Goal: Task Accomplishment & Management: Manage account settings

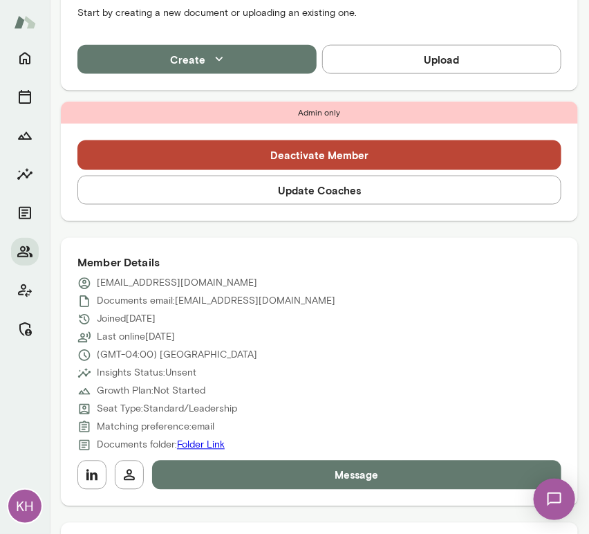
scroll to position [438, 0]
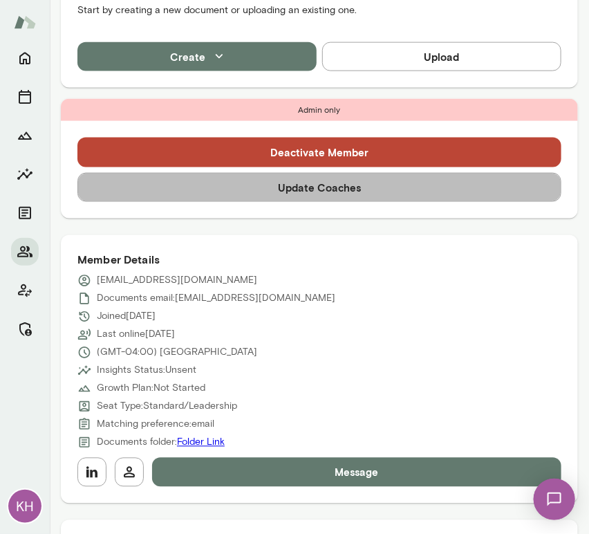
click at [328, 188] on button "Update Coaches" at bounding box center [319, 187] width 484 height 29
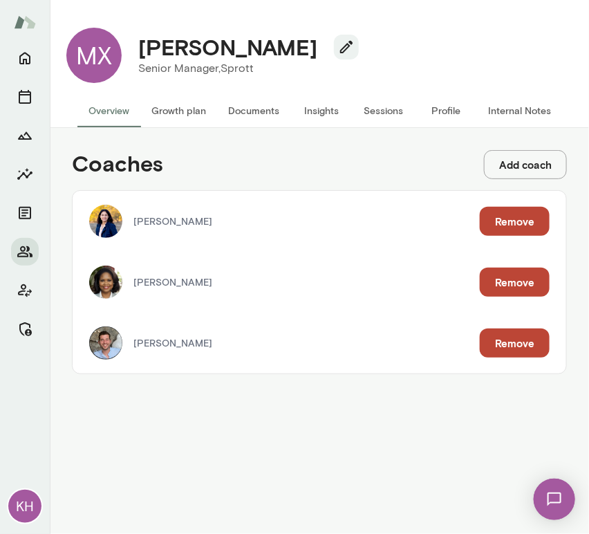
click at [503, 219] on button "Remove" at bounding box center [515, 221] width 70 height 29
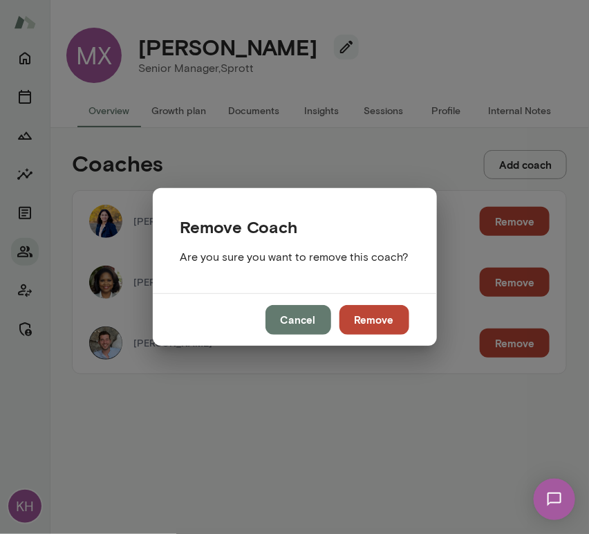
click at [367, 317] on button "Remove" at bounding box center [375, 319] width 70 height 29
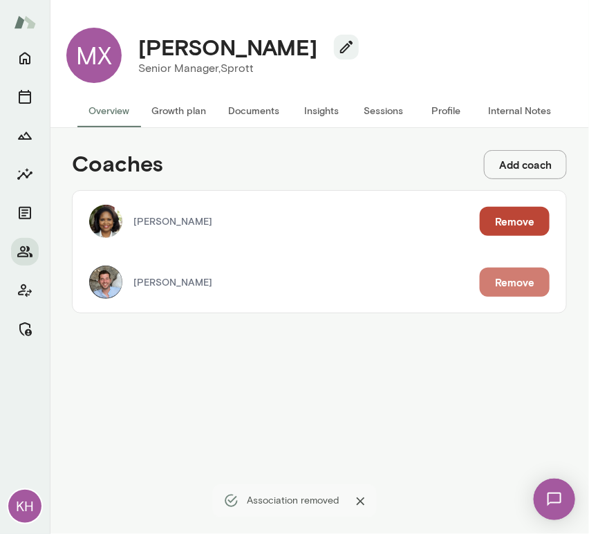
click at [503, 284] on button "Remove" at bounding box center [515, 282] width 70 height 29
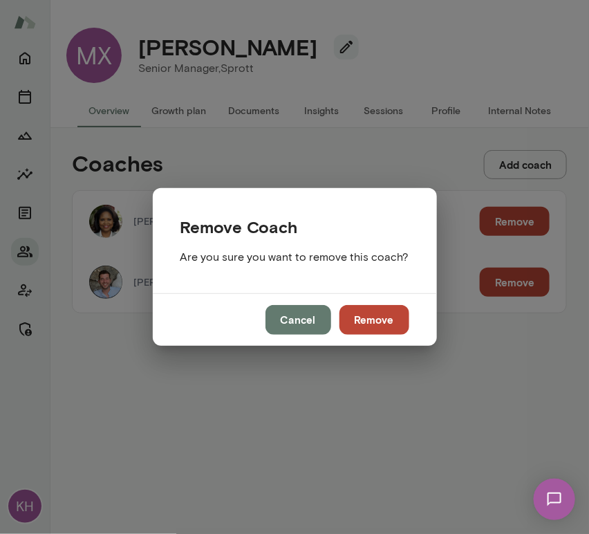
click at [349, 322] on button "Remove" at bounding box center [375, 319] width 70 height 29
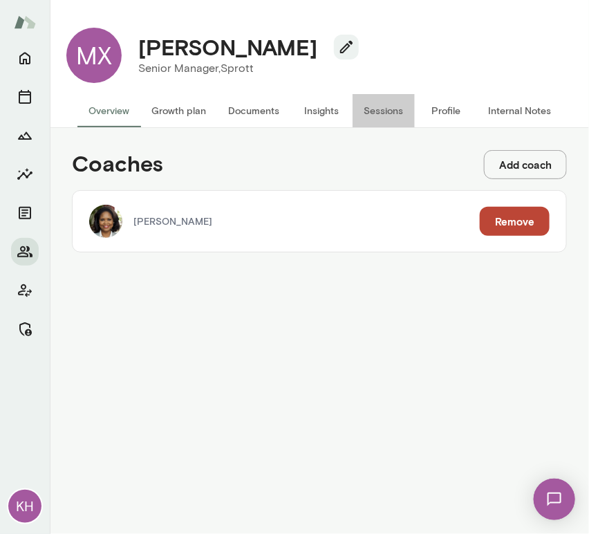
click at [383, 114] on button "Sessions" at bounding box center [384, 110] width 62 height 33
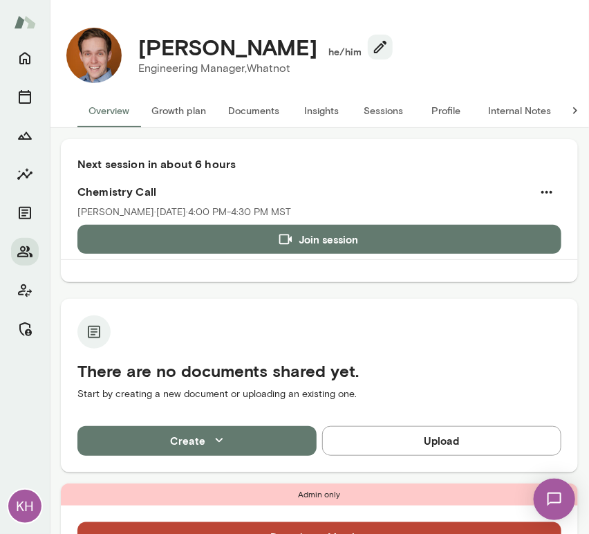
click at [382, 111] on button "Sessions" at bounding box center [384, 110] width 62 height 33
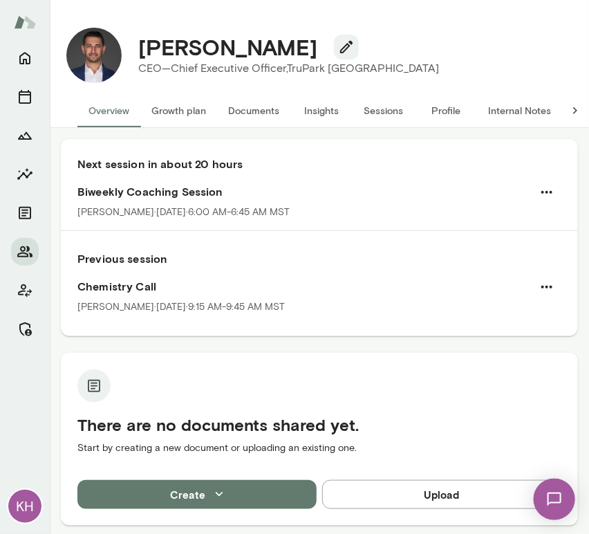
click at [385, 118] on button "Sessions" at bounding box center [384, 110] width 62 height 33
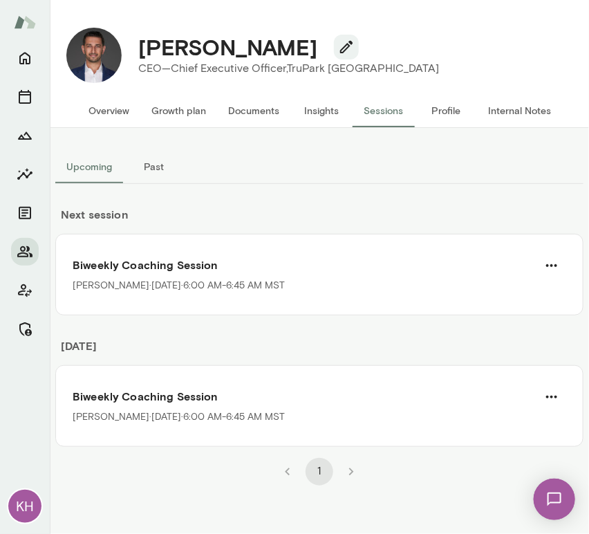
click at [209, 476] on div "1" at bounding box center [319, 466] width 528 height 39
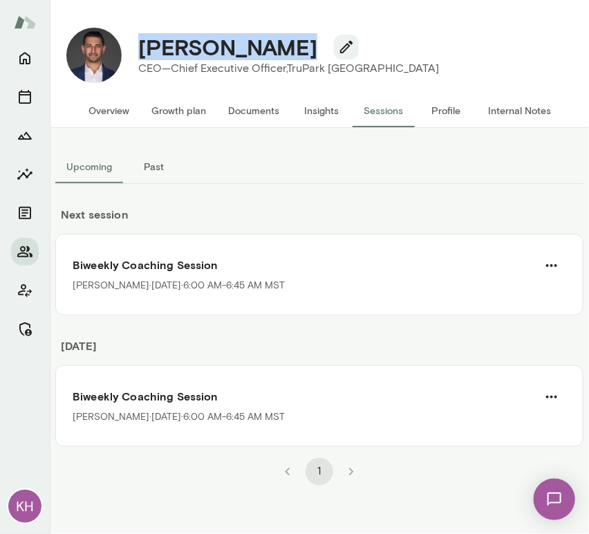
drag, startPoint x: 294, startPoint y: 55, endPoint x: 133, endPoint y: 50, distance: 161.2
click at [133, 50] on div "[PERSON_NAME]" at bounding box center [288, 47] width 323 height 26
copy h4 "Aaron Alamary"
click at [95, 105] on button "Overview" at bounding box center [108, 110] width 63 height 33
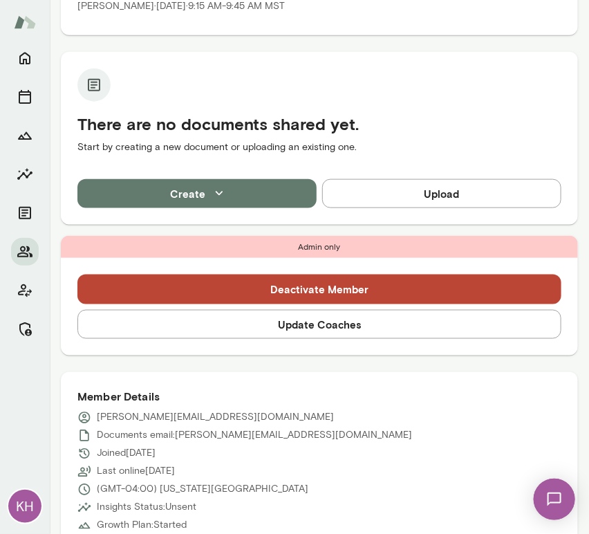
scroll to position [347, 0]
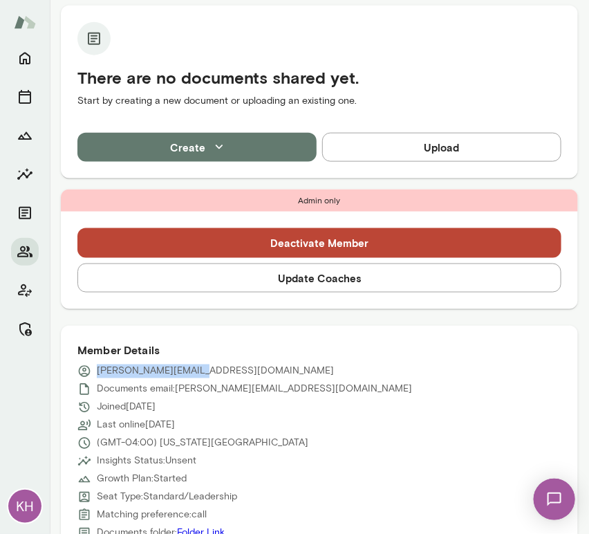
drag, startPoint x: 203, startPoint y: 367, endPoint x: 91, endPoint y: 375, distance: 112.3
click at [91, 375] on div "aaron@truparkusa.com" at bounding box center [319, 371] width 484 height 14
copy p "aaron@truparkusa.com"
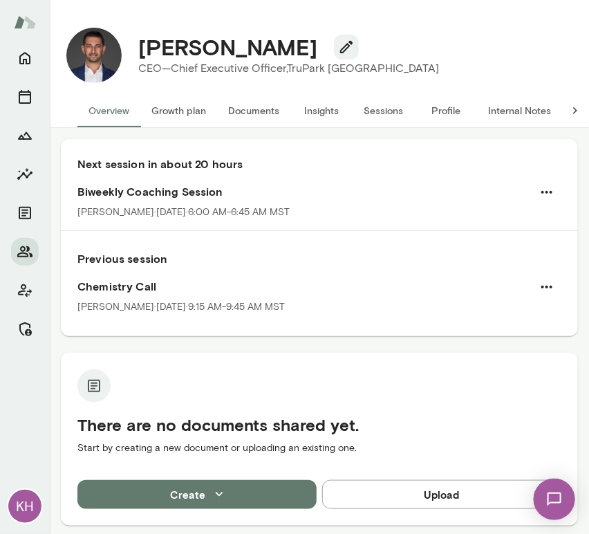
click at [299, 346] on div "Next session in about 20 hours Biweekly Coaching Session Jon Fraser · Tue, Aug …" at bounding box center [319, 332] width 517 height 387
click at [380, 115] on button "Sessions" at bounding box center [384, 110] width 62 height 33
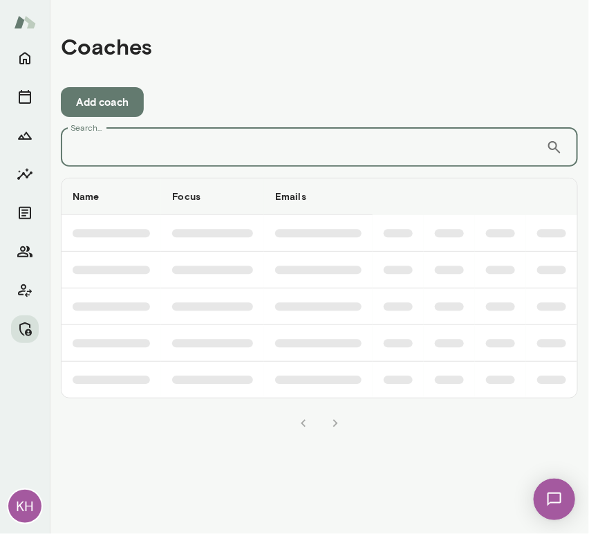
click at [215, 165] on input "Search..." at bounding box center [303, 147] width 485 height 39
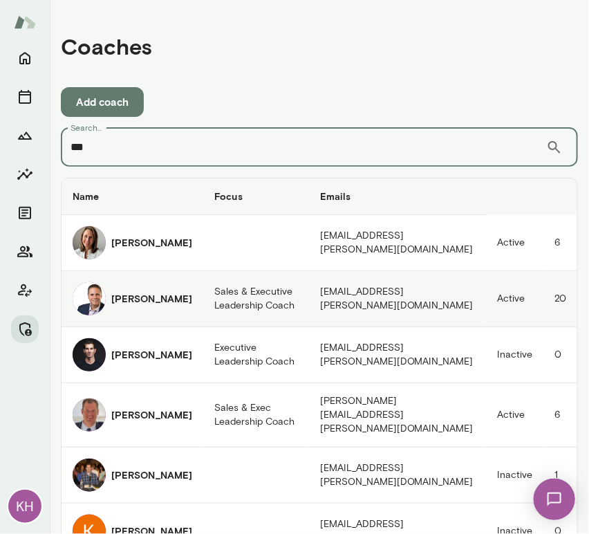
type input "***"
click at [145, 299] on h6 "Jon Fraser" at bounding box center [151, 299] width 81 height 14
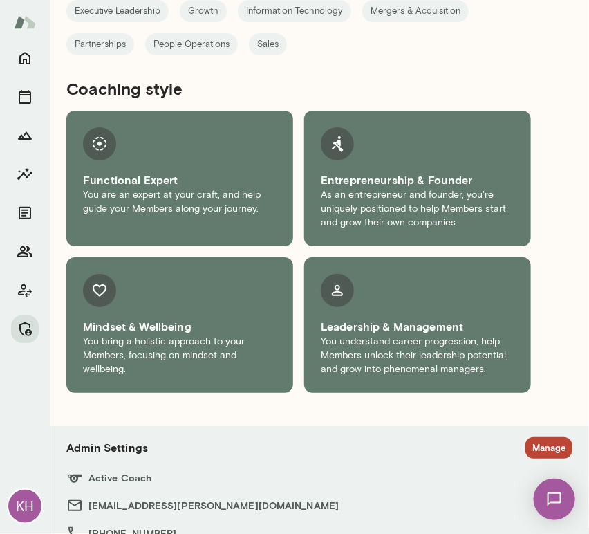
scroll to position [1181, 0]
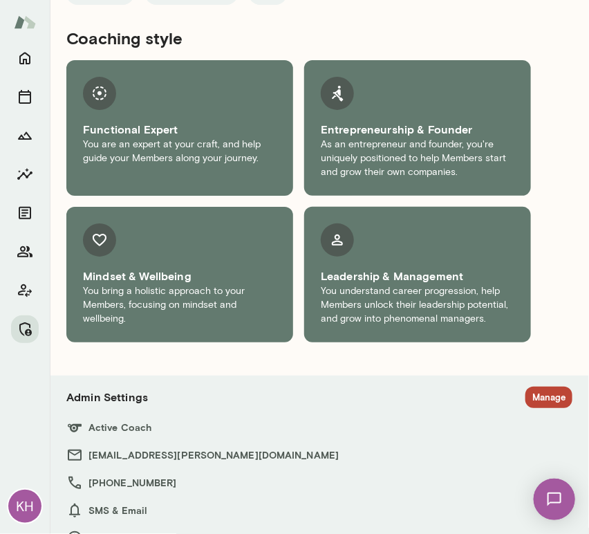
click at [526, 387] on section "Admin Settings Manage Active Coach jonfraser@mento.co +1 (647) 332-7990 SMS & E…" at bounding box center [319, 480] width 506 height 187
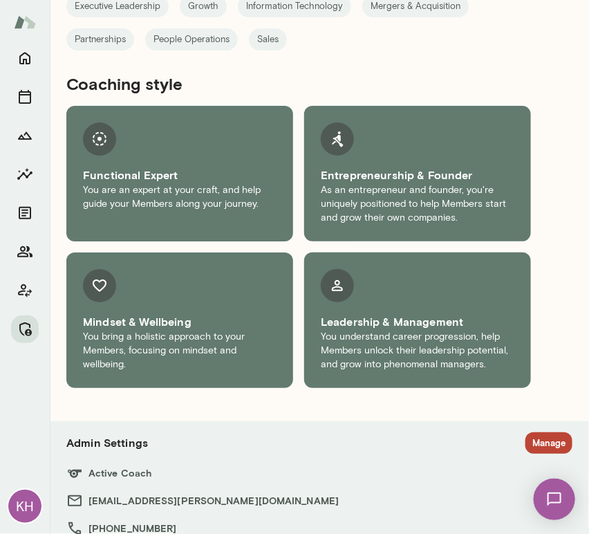
scroll to position [1181, 0]
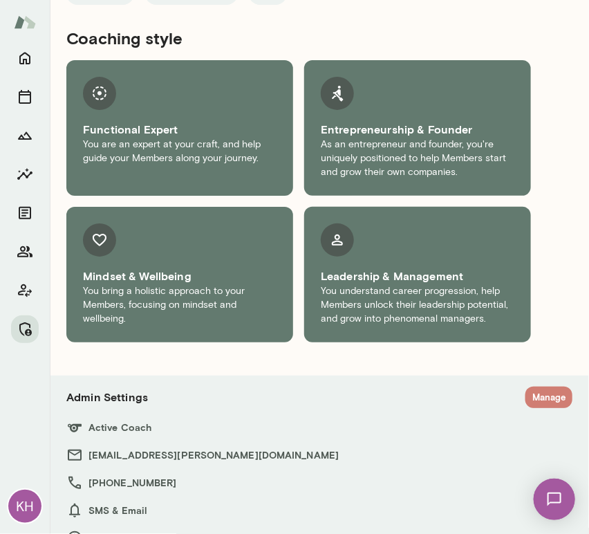
click at [533, 387] on button "Manage" at bounding box center [549, 397] width 47 height 21
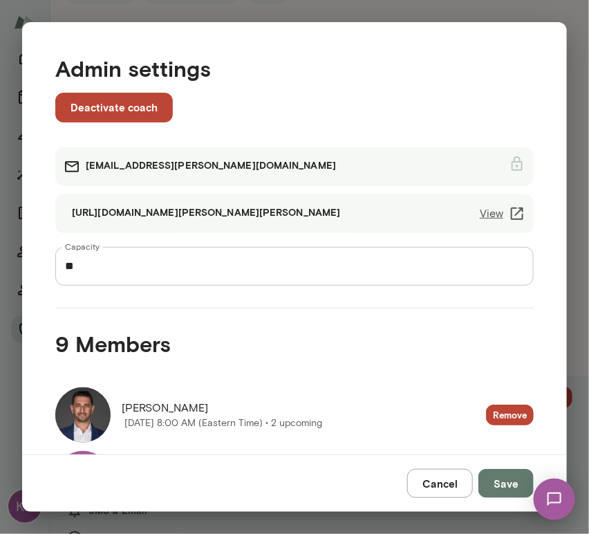
click at [488, 218] on link "View" at bounding box center [503, 213] width 46 height 17
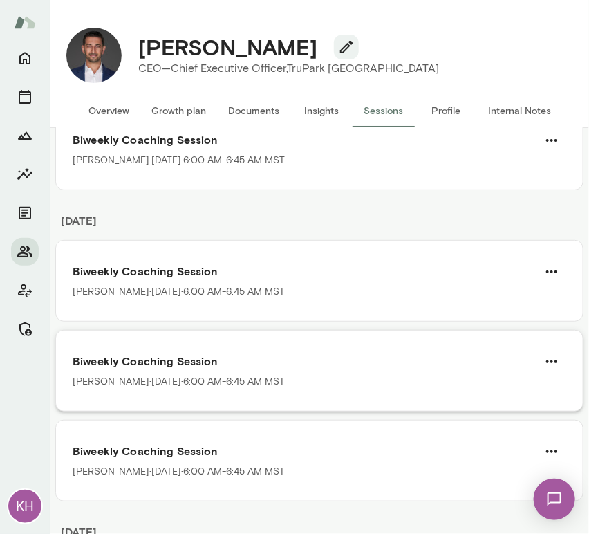
scroll to position [116, 0]
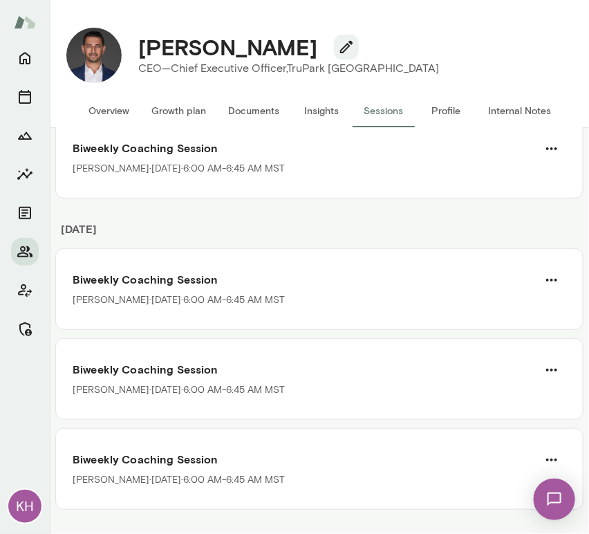
click at [159, 17] on div "[PERSON_NAME] CEO—Chief Executive Officer, TruPark [GEOGRAPHIC_DATA] (GMT-04:00…" at bounding box center [319, 55] width 528 height 77
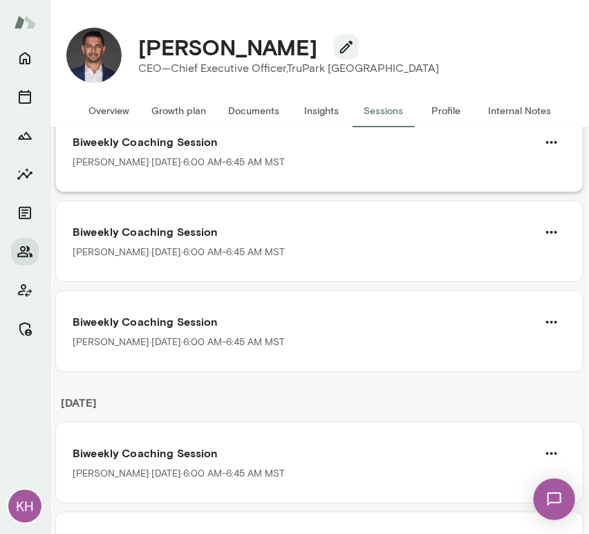
scroll to position [0, 0]
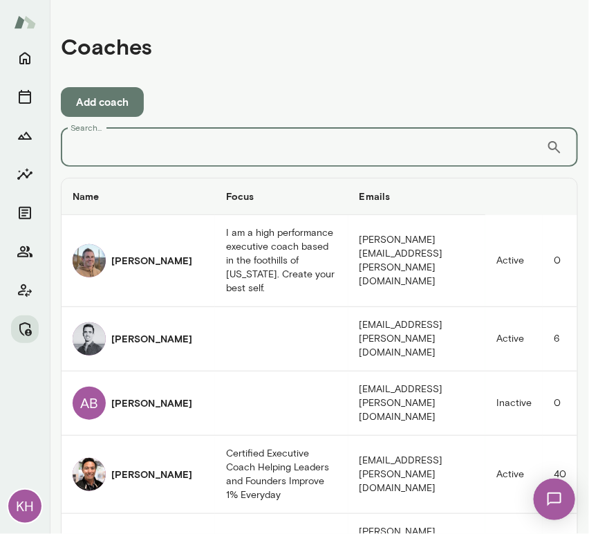
click at [276, 146] on input "Search..." at bounding box center [303, 147] width 485 height 39
type input "*****"
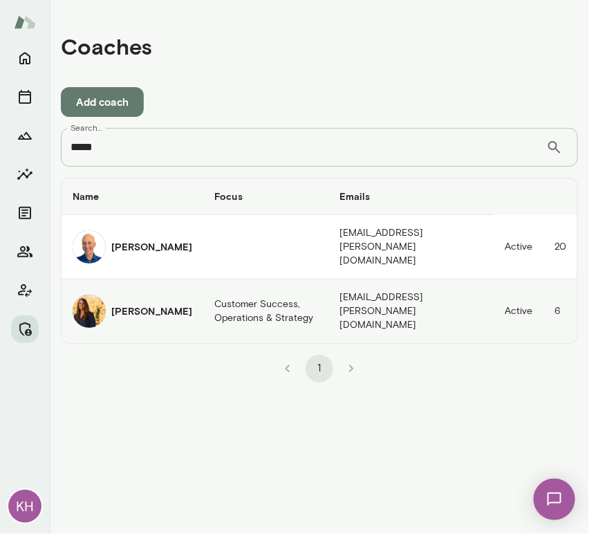
click at [92, 302] on img "coaches table" at bounding box center [89, 311] width 33 height 33
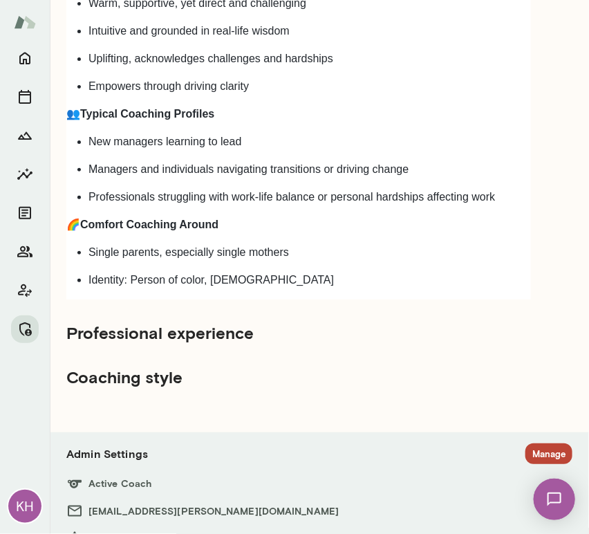
scroll to position [1413, 0]
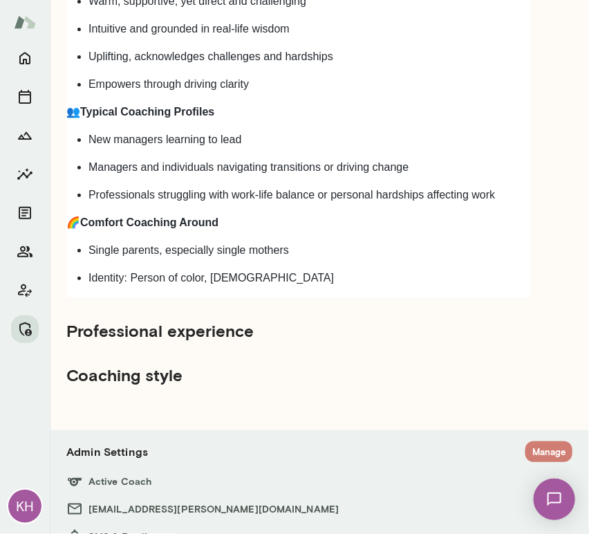
click at [531, 441] on button "Manage" at bounding box center [549, 451] width 47 height 21
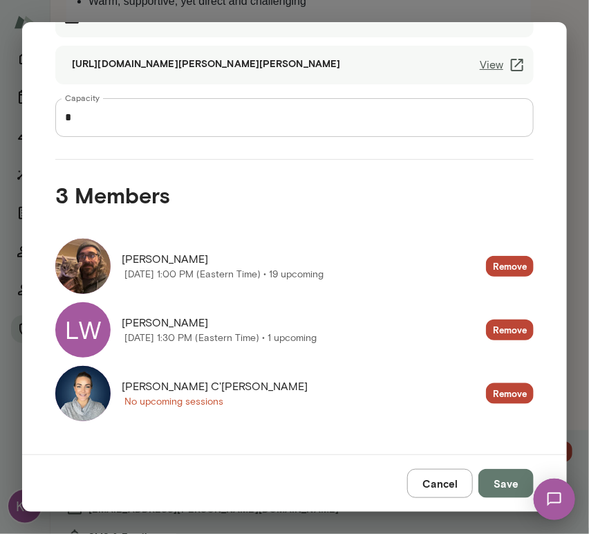
scroll to position [0, 0]
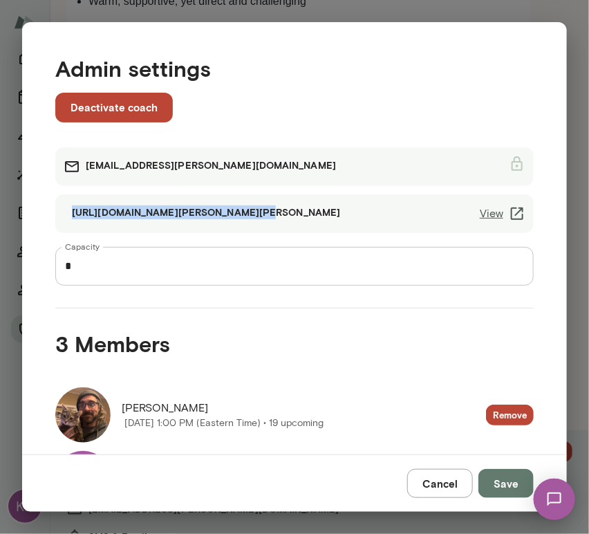
drag, startPoint x: 234, startPoint y: 212, endPoint x: 232, endPoint y: 219, distance: 7.2
click at [232, 219] on div "https://cal.mento.co/sheri-demario View" at bounding box center [294, 213] width 479 height 39
click at [490, 211] on link "View" at bounding box center [503, 213] width 46 height 17
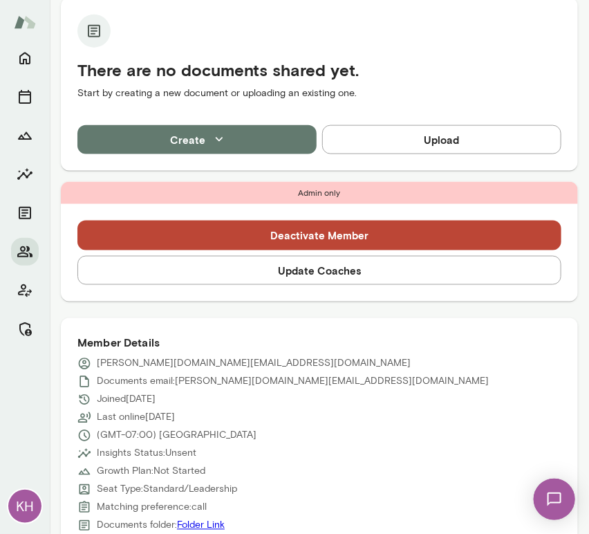
scroll to position [371, 0]
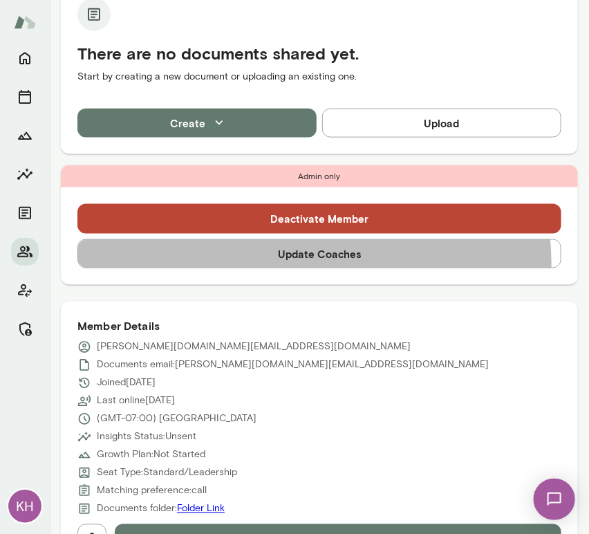
click at [301, 263] on button "Update Coaches" at bounding box center [319, 253] width 484 height 29
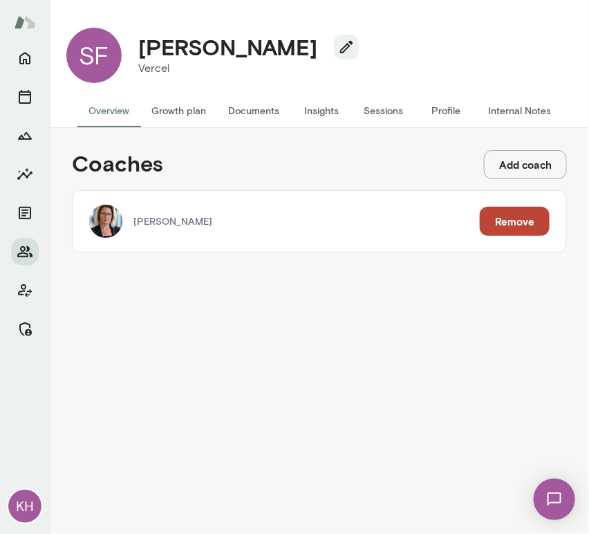
click at [530, 159] on button "Add coach" at bounding box center [525, 164] width 83 height 29
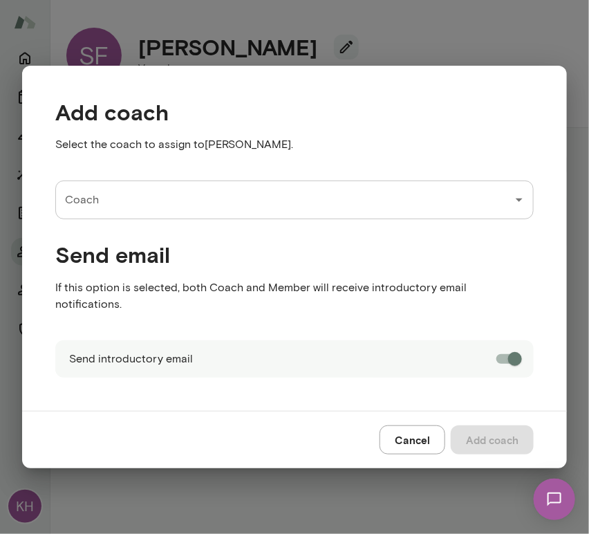
click at [221, 213] on input "Coach" at bounding box center [284, 200] width 445 height 26
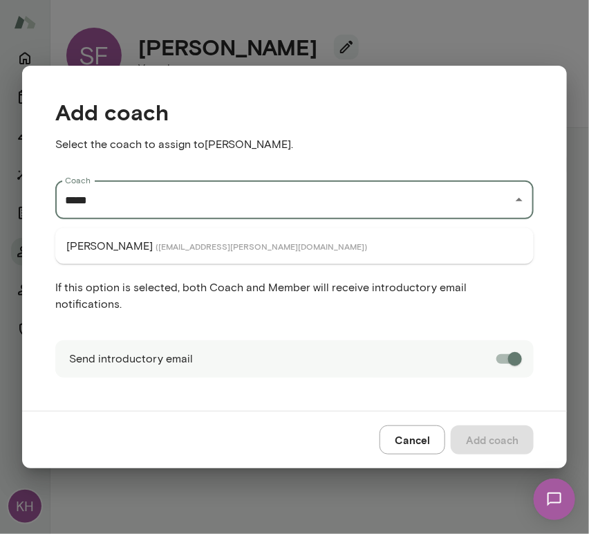
click at [164, 247] on span "( sheridemario@mento.co )" at bounding box center [262, 246] width 212 height 11
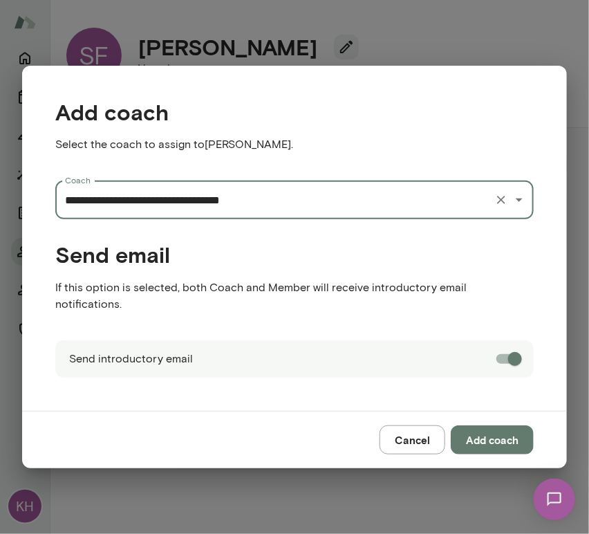
type input "**********"
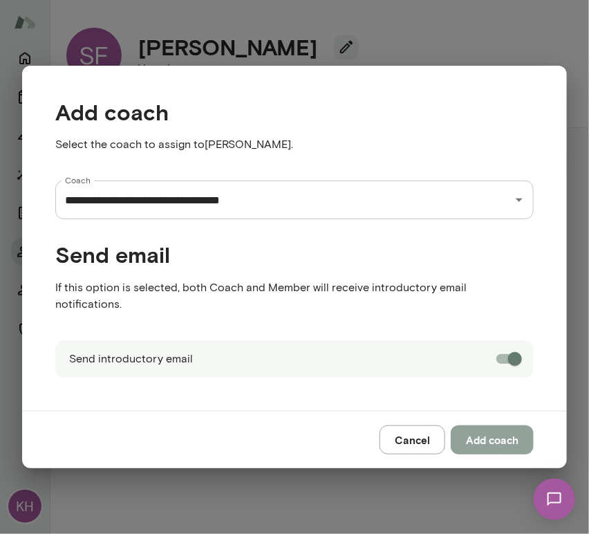
click at [503, 431] on button "Add coach" at bounding box center [492, 439] width 83 height 29
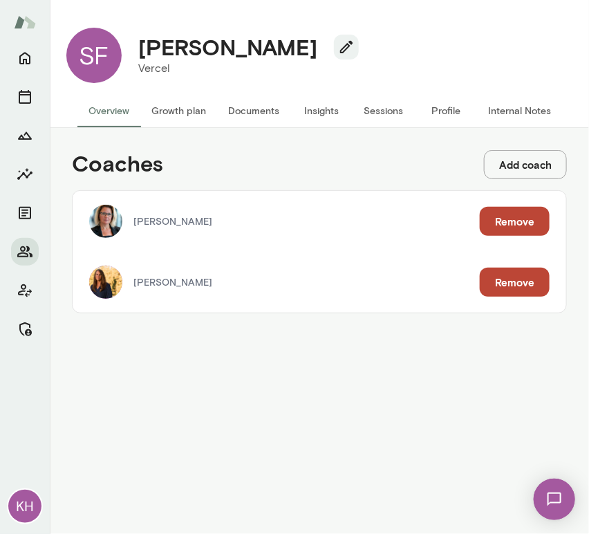
click at [506, 107] on button "Internal Notes" at bounding box center [519, 110] width 85 height 33
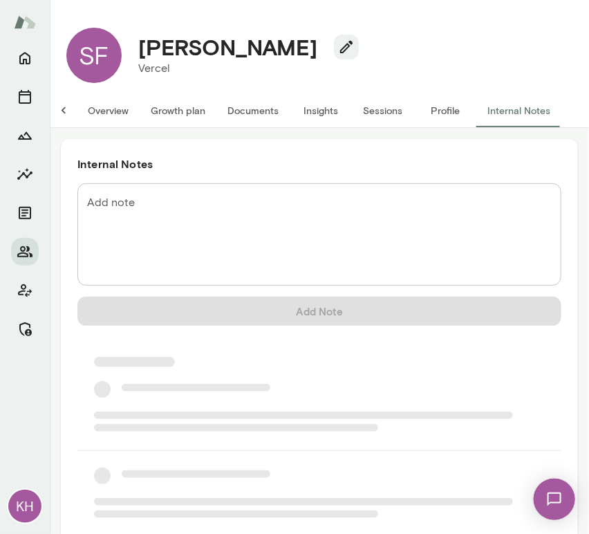
scroll to position [0, 11]
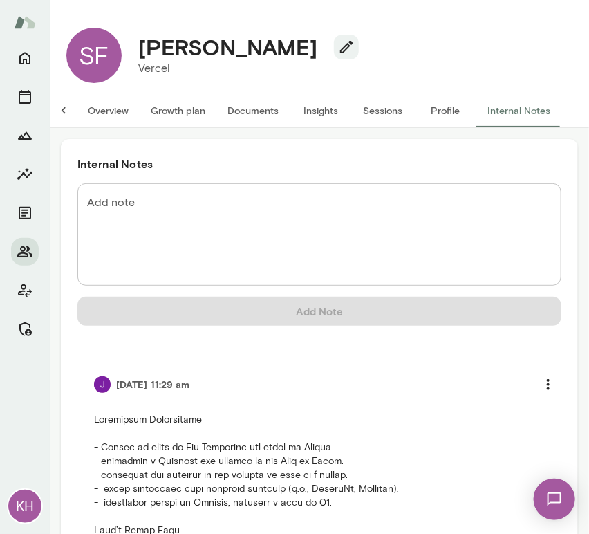
click at [96, 110] on button "Overview" at bounding box center [108, 110] width 63 height 33
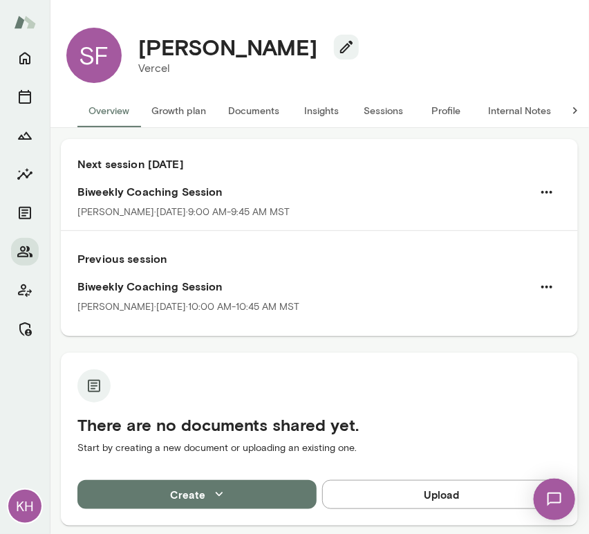
click at [519, 108] on button "Internal Notes" at bounding box center [519, 110] width 85 height 33
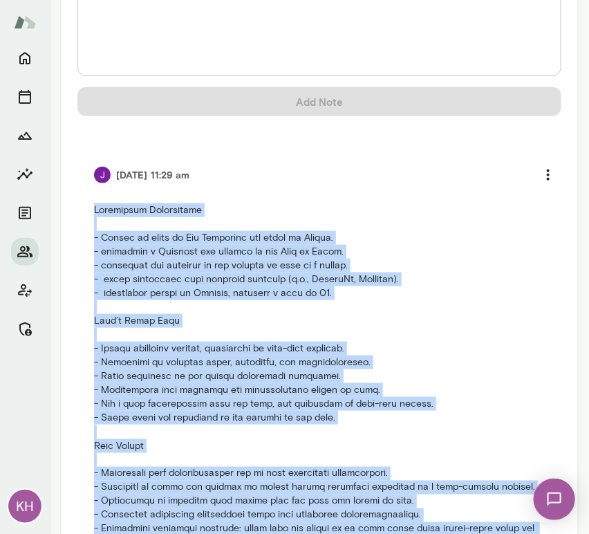
scroll to position [391, 0]
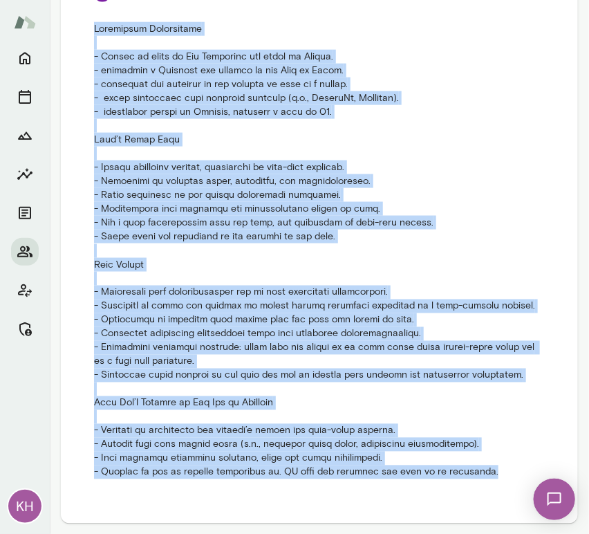
drag, startPoint x: 89, startPoint y: 205, endPoint x: 471, endPoint y: 500, distance: 483.2
click at [471, 500] on div "Add note * Add note Add Note 6/24/25 at 11:29 am" at bounding box center [319, 150] width 484 height 714
copy p "Background Information - Sheena is based in San Francisco and works at Vercel. …"
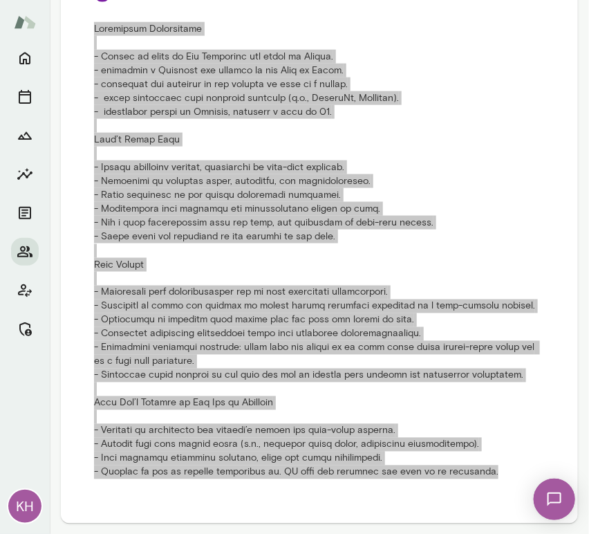
scroll to position [0, 0]
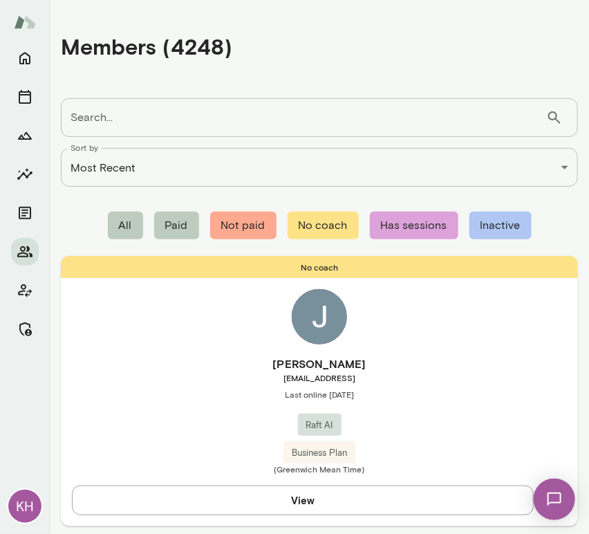
click at [353, 125] on input "Search..." at bounding box center [303, 117] width 485 height 39
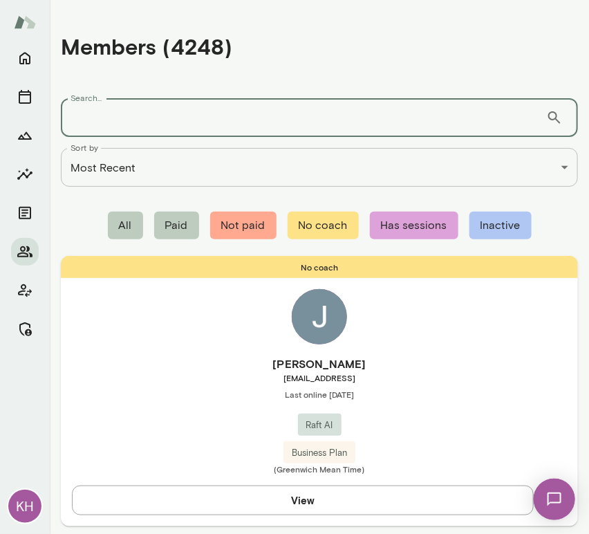
paste input "**********"
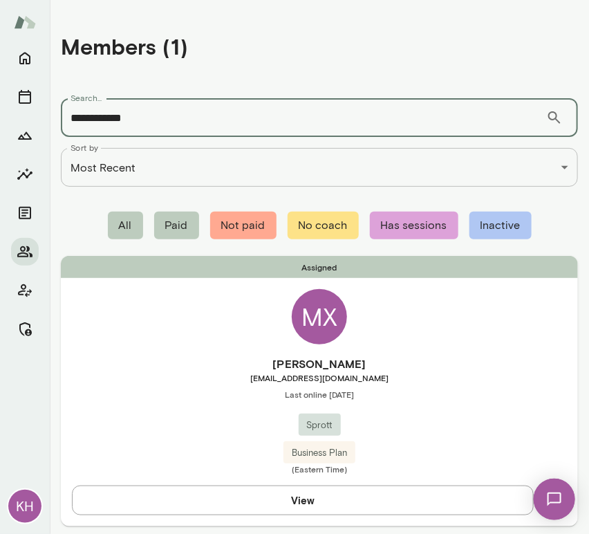
type input "**********"
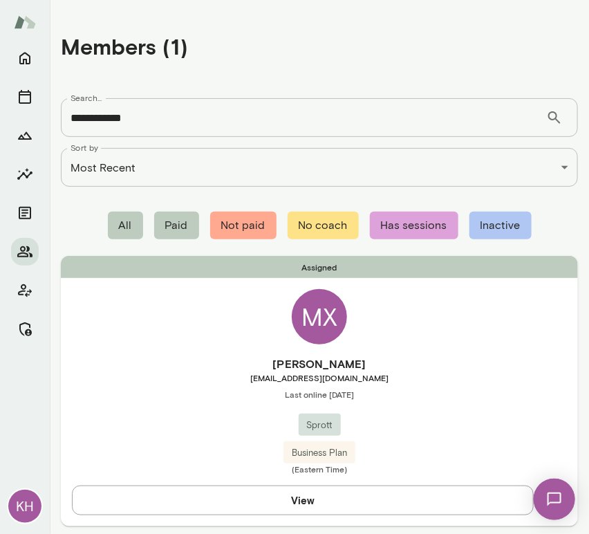
click at [145, 394] on span "Last online August 15" at bounding box center [319, 394] width 517 height 11
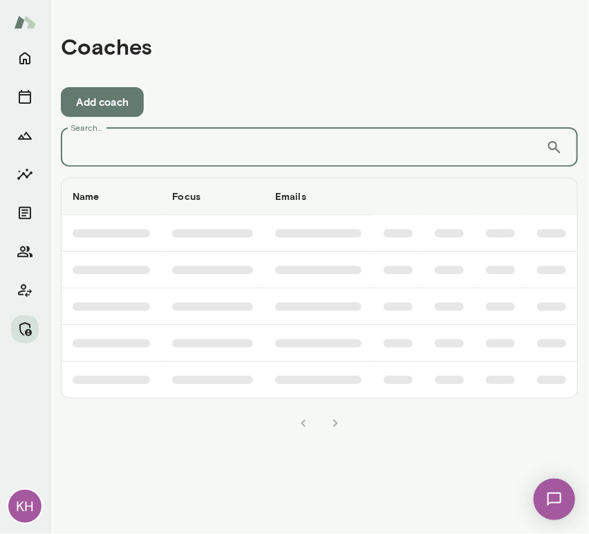
click at [210, 162] on input "Search..." at bounding box center [303, 147] width 485 height 39
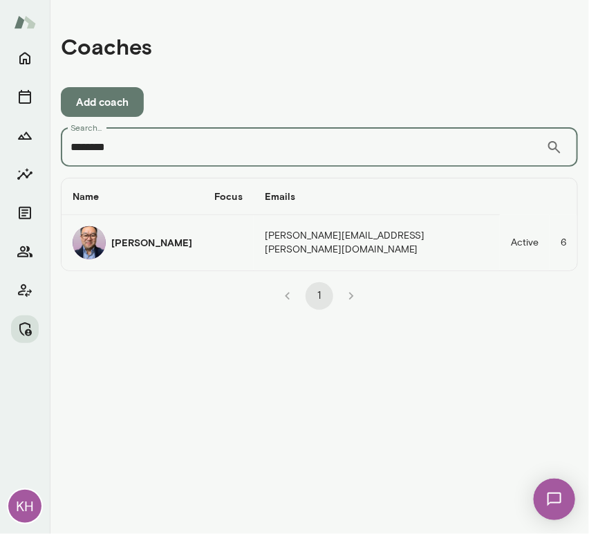
type input "********"
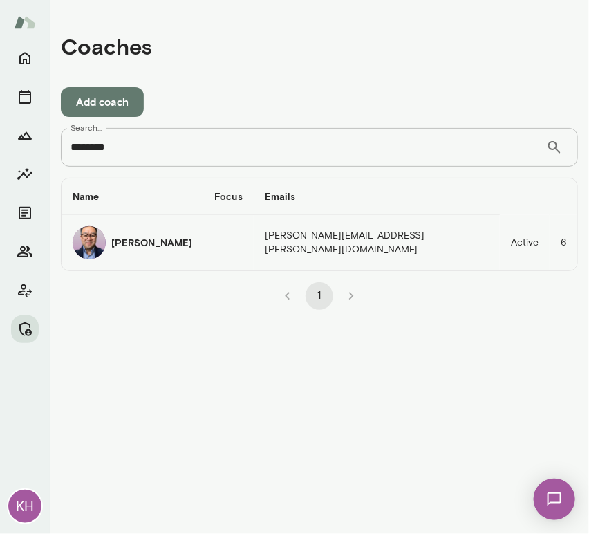
click at [91, 239] on img "coaches table" at bounding box center [89, 242] width 33 height 33
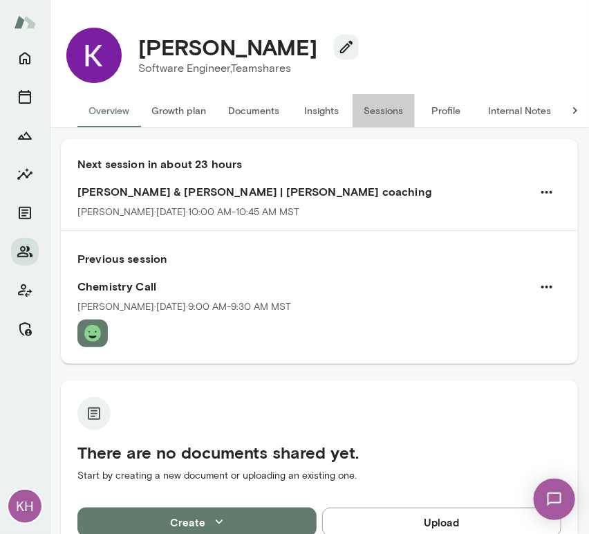
click at [384, 109] on button "Sessions" at bounding box center [384, 110] width 62 height 33
